Goal: Task Accomplishment & Management: Manage account settings

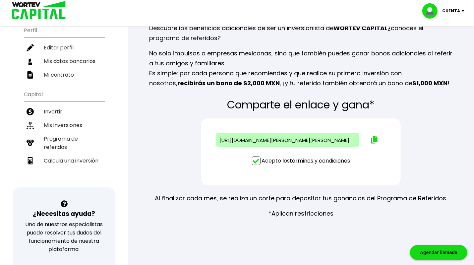
scroll to position [70, 0]
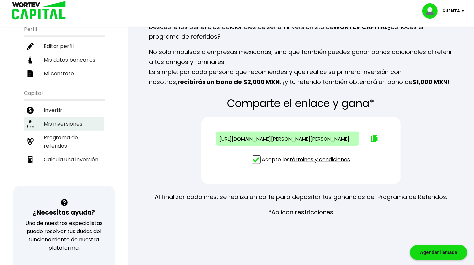
click at [56, 121] on li "Mis inversiones" at bounding box center [64, 124] width 81 height 14
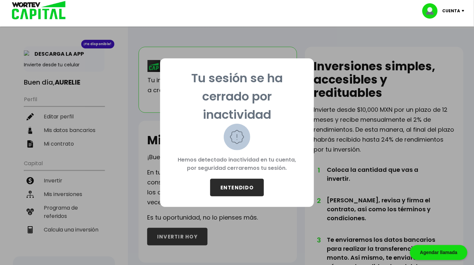
click at [225, 186] on button "ENTENDIDO" at bounding box center [237, 188] width 54 height 18
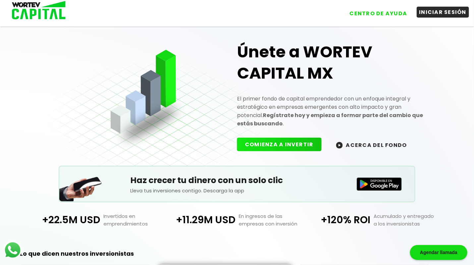
click at [453, 14] on button "INICIAR SESIÓN" at bounding box center [443, 12] width 53 height 11
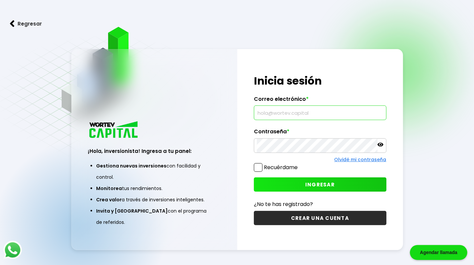
click at [323, 113] on input "text" at bounding box center [320, 113] width 127 height 14
type input "[PERSON_NAME][EMAIL_ADDRESS][PERSON_NAME][DOMAIN_NAME]"
click at [258, 169] on span at bounding box center [258, 167] width 9 height 9
click at [299, 164] on input "Recuérdame" at bounding box center [299, 164] width 0 height 0
click at [309, 183] on span "INGRESAR" at bounding box center [319, 184] width 29 height 7
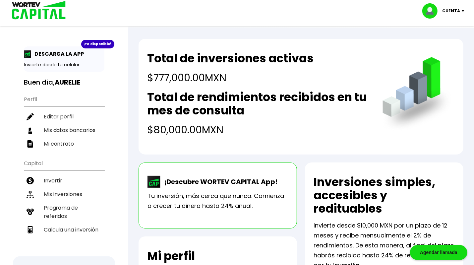
click at [244, 128] on h4 "$80,000.00 MXN" at bounding box center [258, 129] width 222 height 15
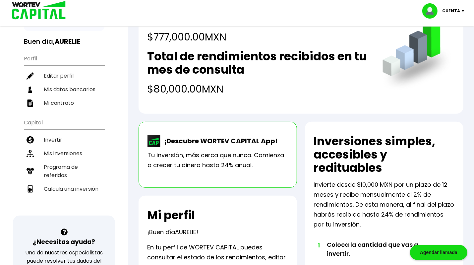
scroll to position [43, 0]
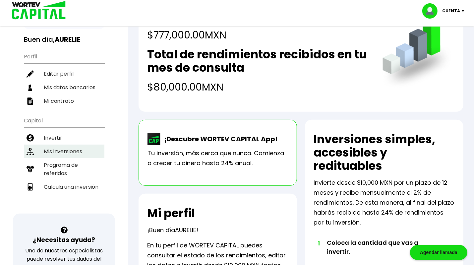
click at [78, 145] on li "Mis inversiones" at bounding box center [64, 151] width 81 height 14
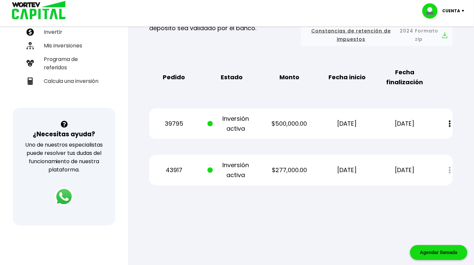
scroll to position [148, 0]
click at [447, 124] on button at bounding box center [449, 124] width 9 height 14
click at [461, 134] on div "Mis inversiones Como inversionista activo de WORTEV CAPITAL, apoyas el crecimie…" at bounding box center [301, 54] width 325 height 283
click at [450, 94] on div "Mis inversiones Como inversionista activo de WORTEV CAPITAL, apoyas el crecimie…" at bounding box center [301, 54] width 325 height 283
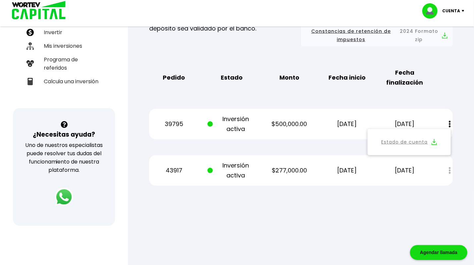
click at [449, 123] on img at bounding box center [450, 124] width 2 height 7
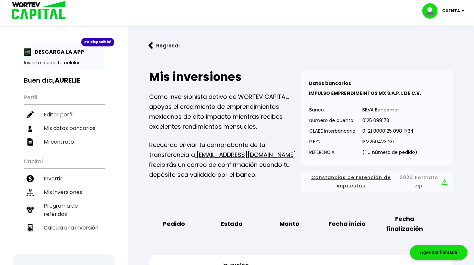
scroll to position [2, 0]
drag, startPoint x: 374, startPoint y: 92, endPoint x: 302, endPoint y: 96, distance: 72.3
click at [302, 96] on div "Datos bancarios VER MENOS IMPULSO EMPRENDIMEINTOS MX S.A.P.I. DE C.V. Banco: Nú…" at bounding box center [377, 117] width 152 height 95
copy b "IMPULSO EMPRENDIMEINTOS"
